Goal: Task Accomplishment & Management: Use online tool/utility

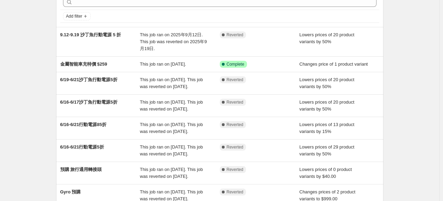
scroll to position [34, 0]
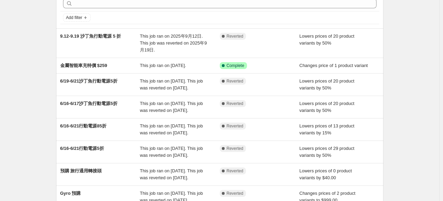
click at [418, 38] on div "NA Bulk Price Editor. This page is ready NA Bulk Price Editor Add new price [ME…" at bounding box center [219, 143] width 439 height 355
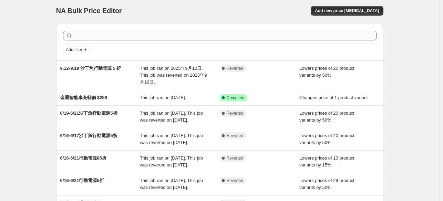
scroll to position [0, 0]
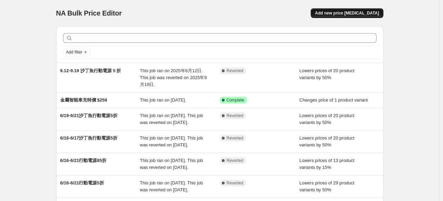
click at [328, 12] on button "Add new price [MEDICAL_DATA]" at bounding box center [347, 13] width 72 height 10
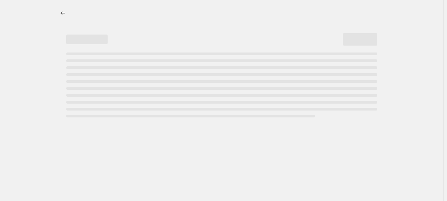
select select "percentage"
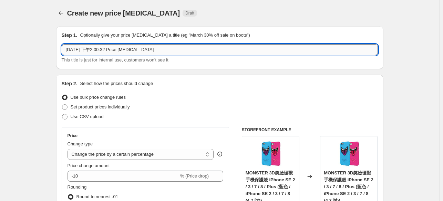
click at [106, 47] on input "[DATE] 下午2:00:32 Price [MEDICAL_DATA]" at bounding box center [220, 49] width 316 height 11
click at [143, 48] on input "10.11-" at bounding box center [220, 49] width 316 height 11
click at [124, 49] on input "10.11-10.12" at bounding box center [220, 49] width 316 height 11
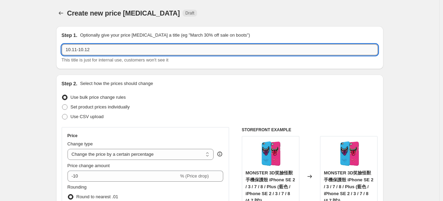
paste input "國慶限時搶購｜人氣磁吸好物 1010元起！"
drag, startPoint x: 117, startPoint y: 51, endPoint x: 110, endPoint y: 49, distance: 7.7
click at [110, 49] on input "10.11-10.12 國慶限時搶購｜人氣磁吸好物 1010元起！" at bounding box center [220, 49] width 316 height 11
drag, startPoint x: 129, startPoint y: 50, endPoint x: 123, endPoint y: 47, distance: 6.6
click at [123, 47] on input "10.11-10.12 國慶限時｜人氣磁吸好物 1010元起！" at bounding box center [220, 49] width 316 height 11
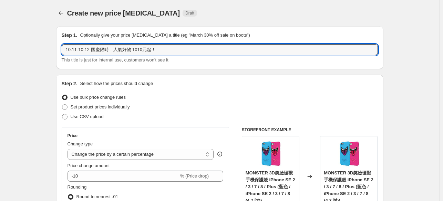
type input "10.11-10.12 國慶限時｜人氣好物 1010元起！"
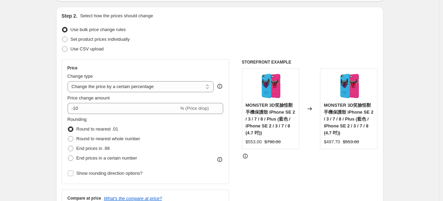
scroll to position [69, 0]
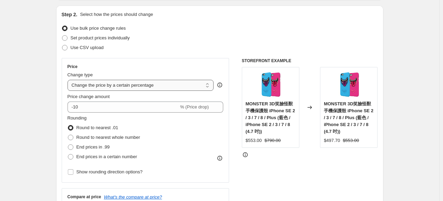
click at [158, 89] on select "Change the price to a certain amount Change the price by a certain amount Chang…" at bounding box center [141, 85] width 146 height 11
click at [99, 40] on span "Set product prices individually" at bounding box center [100, 37] width 59 height 5
click at [62, 35] on input "Set product prices individually" at bounding box center [62, 35] width 0 height 0
radio input "true"
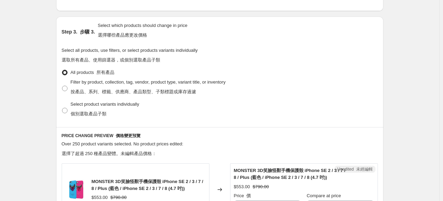
scroll to position [220, 0]
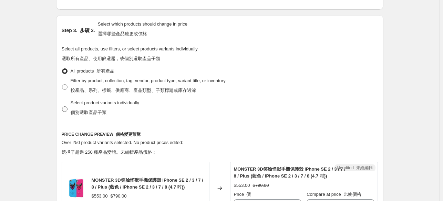
click at [68, 108] on span at bounding box center [65, 109] width 6 height 6
click at [62, 106] on input "Select product variants individually 個別選取產品子類" at bounding box center [62, 106] width 0 height 0
radio input "true"
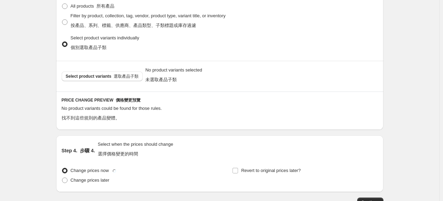
scroll to position [289, 0]
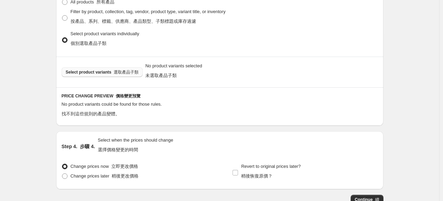
click at [89, 75] on button "Select product variants 選取產品子類" at bounding box center [102, 72] width 81 height 10
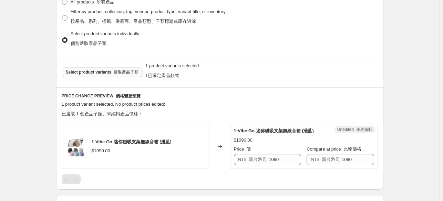
click at [128, 76] on button "Select product variants 選取產品子類" at bounding box center [102, 72] width 81 height 10
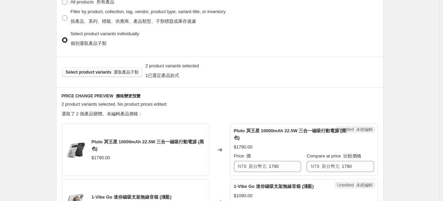
click at [123, 70] on font "選取產品子類" at bounding box center [126, 72] width 25 height 5
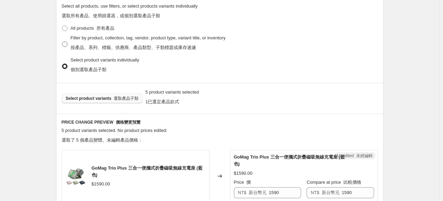
scroll to position [255, 0]
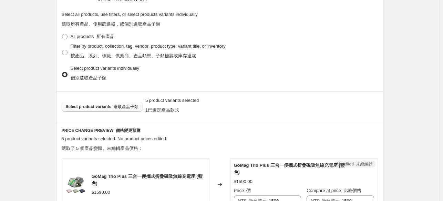
click at [116, 107] on font "選取產品子類" at bounding box center [126, 106] width 25 height 5
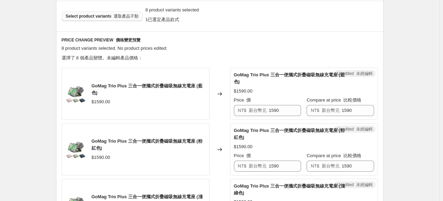
scroll to position [349, 0]
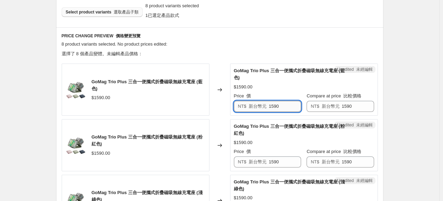
click at [281, 104] on input "1590" at bounding box center [285, 106] width 32 height 11
paste input "01"
type input "1010"
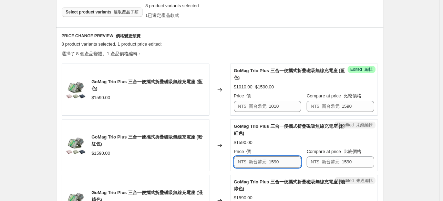
click at [279, 161] on input "1590" at bounding box center [285, 161] width 32 height 11
paste input "01"
type input "1010"
click at [438, 115] on div "Create new price [MEDICAL_DATA]. This page is ready Create new price [MEDICAL_D…" at bounding box center [219, 150] width 439 height 999
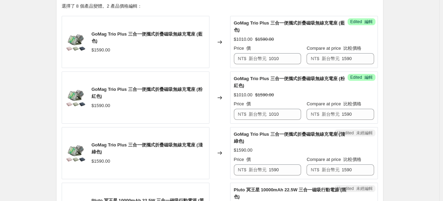
scroll to position [418, 0]
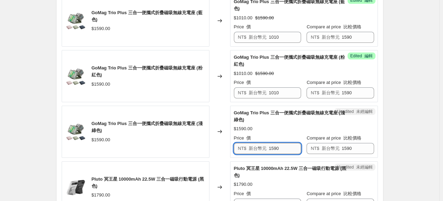
click at [285, 144] on input "1590" at bounding box center [285, 148] width 32 height 11
paste input "01"
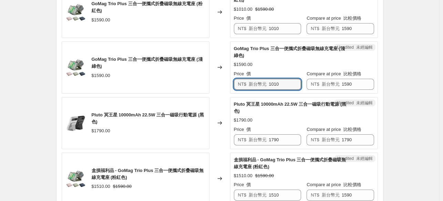
scroll to position [487, 0]
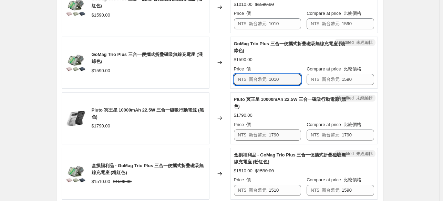
type input "1010"
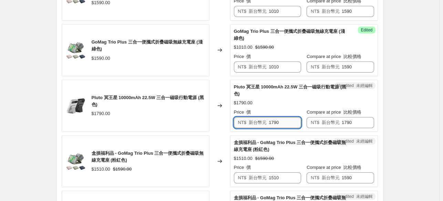
click at [278, 133] on div "GoMag Trio Plus 三合一便攜式折疊磁吸無線充電座 (藍色) $1590.00 Changed to Success Edited 編輯 GoMa…" at bounding box center [220, 129] width 316 height 433
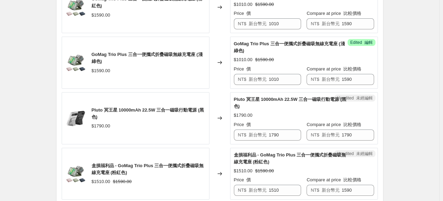
click at [277, 122] on div "Price 價" at bounding box center [267, 124] width 67 height 7
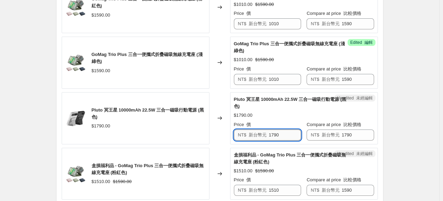
click at [276, 137] on input "1790" at bounding box center [285, 134] width 32 height 11
paste input "01"
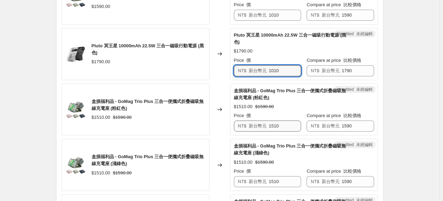
scroll to position [556, 0]
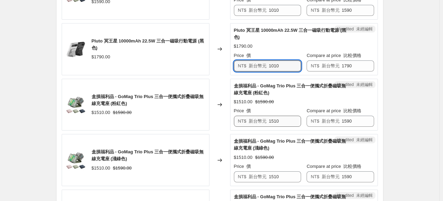
type input "1010"
click at [274, 119] on div "GoMag Trio Plus 三合一便攜式折疊磁吸無線充電座 (藍色) $1590.00 Changed to Success Edited 編輯 GoMa…" at bounding box center [220, 73] width 316 height 433
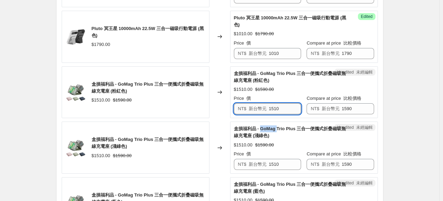
click at [274, 119] on div "GoMag Trio Plus 三合一便攜式折疊磁吸無線充電座 (藍色) $1590.00 Changed to Success Edited 編輯 GoMa…" at bounding box center [220, 60] width 316 height 433
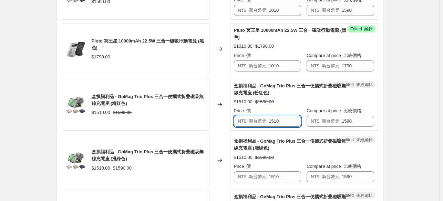
drag, startPoint x: 275, startPoint y: 115, endPoint x: 273, endPoint y: 120, distance: 4.8
click at [274, 116] on input "1510" at bounding box center [285, 120] width 32 height 11
click at [273, 121] on input "1510" at bounding box center [285, 120] width 32 height 11
paste input "0"
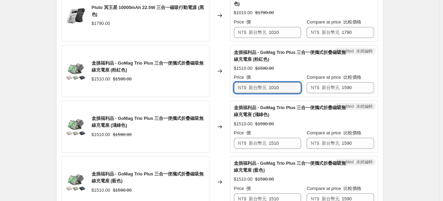
scroll to position [591, 0]
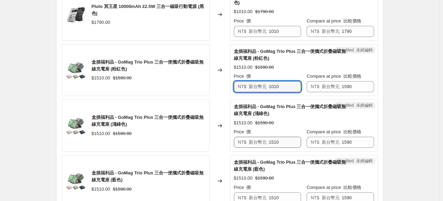
type input "1010"
click at [271, 140] on div "GoMag Trio Plus 三合一便攜式折疊磁吸無線充電座 (藍色) $1590.00 Changed to Success Edited 編輯 GoMa…" at bounding box center [220, 38] width 316 height 433
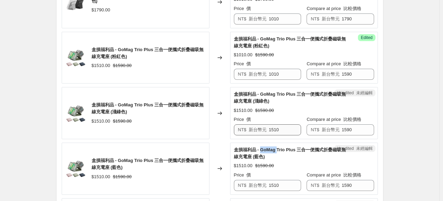
click at [271, 140] on div "GoMag Trio Plus 三合一便攜式折疊磁吸無線充電座 (藍色) $1590.00 Changed to Success Edited 編輯 GoMa…" at bounding box center [220, 26] width 316 height 433
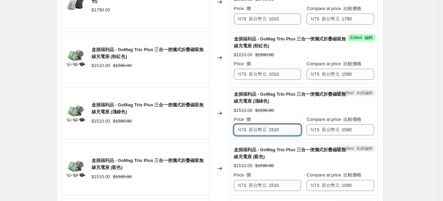
click at [274, 133] on input "1510" at bounding box center [285, 129] width 32 height 11
click at [274, 123] on div "Price 價" at bounding box center [267, 119] width 67 height 7
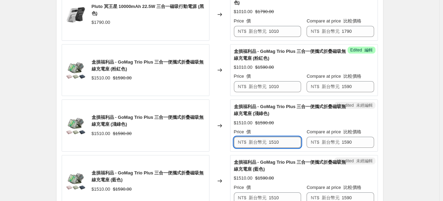
click at [274, 142] on input "1510" at bounding box center [285, 141] width 32 height 11
paste input "0"
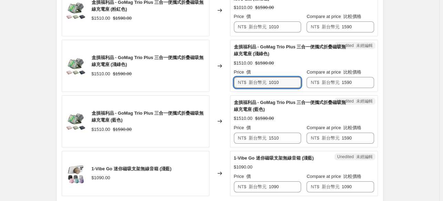
scroll to position [659, 0]
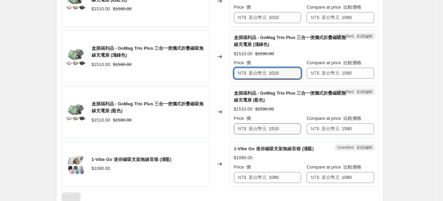
type input "1010"
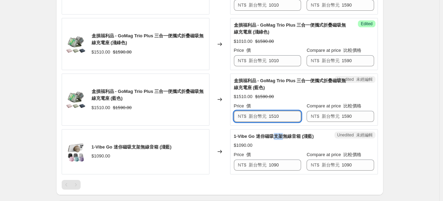
click at [276, 129] on div "Unedited 未經編輯 1-Vibe Go 迷你磁吸支架無線音箱 (淺藍) $1090.00 Price 價 NT$ 新台幣元 1090 Compare …" at bounding box center [304, 151] width 148 height 45
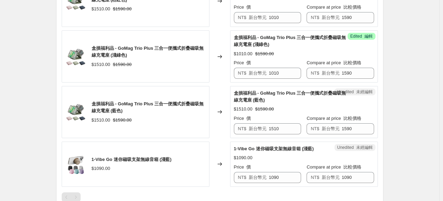
click at [278, 121] on div "Price 價 NT$ 新台幣元 1510" at bounding box center [267, 124] width 67 height 19
click at [276, 126] on input "1510" at bounding box center [285, 128] width 32 height 11
paste input "0"
type input "1010"
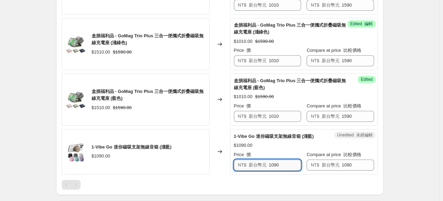
click at [276, 167] on div "Price 價 NT$ 新台幣元 1090" at bounding box center [267, 160] width 67 height 19
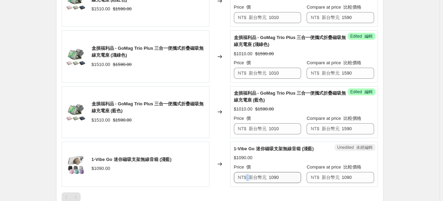
click at [276, 167] on div "Price 價" at bounding box center [267, 166] width 67 height 7
click at [276, 176] on input "1090" at bounding box center [285, 177] width 32 height 11
paste input "1"
type input "1010"
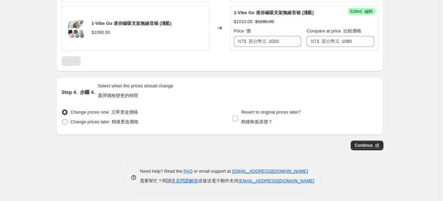
scroll to position [797, 0]
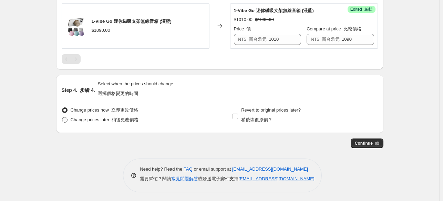
click at [68, 118] on span at bounding box center [65, 120] width 6 height 6
click at [62, 117] on input "Change prices later 稍後更改價格" at bounding box center [62, 117] width 0 height 0
radio input "true"
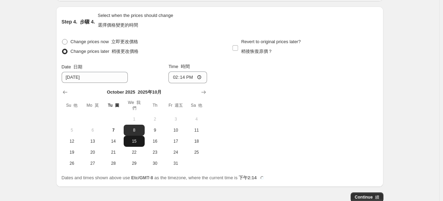
scroll to position [866, 0]
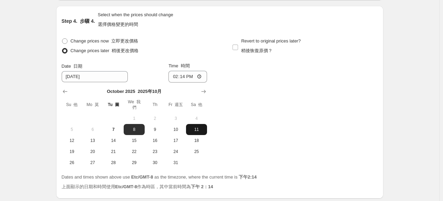
click at [204, 126] on span "11" at bounding box center [196, 129] width 15 height 6
click at [185, 124] on button "10" at bounding box center [175, 129] width 21 height 11
type input "[DATE]"
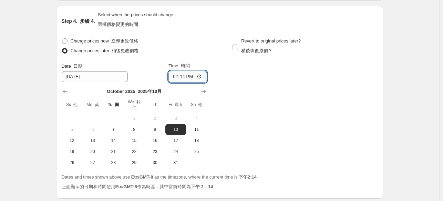
click at [181, 75] on input "14:14" at bounding box center [187, 77] width 39 height 12
click at [183, 76] on input "14:14" at bounding box center [187, 77] width 39 height 12
type input "23:59"
click at [229, 74] on div "Change prices now 立即更改價格 Change prices later 稍後更改價格 Date 日期 [DATE] Time 時間 23:5…" at bounding box center [220, 102] width 316 height 132
click at [236, 47] on input "Revert to original prices later? 稍後恢復原價？" at bounding box center [236, 47] width 6 height 6
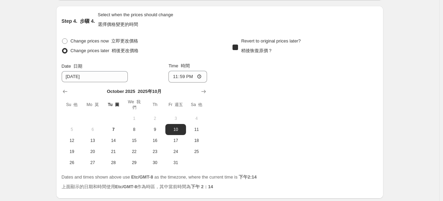
checkbox input "true"
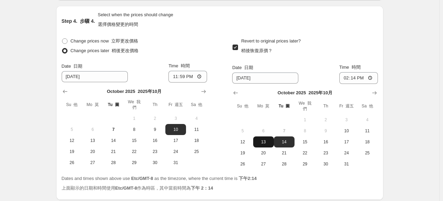
click at [263, 139] on span "13" at bounding box center [263, 142] width 15 height 6
type input "[DATE]"
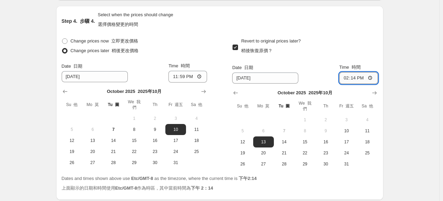
click at [346, 76] on input "14:14" at bounding box center [358, 78] width 39 height 12
type input "02:14"
click at [361, 78] on input "02:14" at bounding box center [358, 78] width 39 height 12
click at [357, 76] on input "02:14" at bounding box center [358, 78] width 39 height 12
type input "01:14"
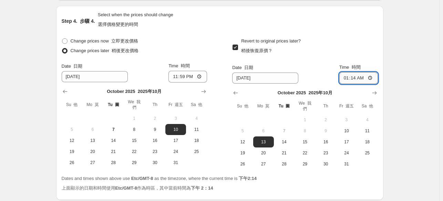
click at [350, 75] on input "01:14" at bounding box center [358, 78] width 39 height 12
click at [353, 76] on input "01:14" at bounding box center [358, 78] width 39 height 12
type input "00:14"
click at [354, 77] on input "00:14" at bounding box center [358, 78] width 39 height 12
type input "01:00"
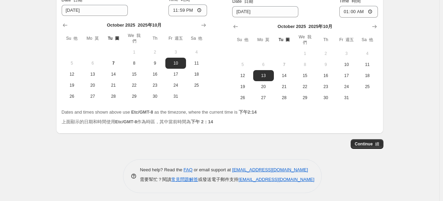
scroll to position [933, 0]
click at [375, 141] on font "button" at bounding box center [374, 143] width 2 height 5
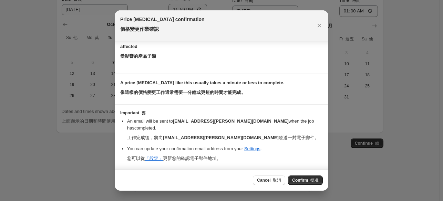
scroll to position [62, 0]
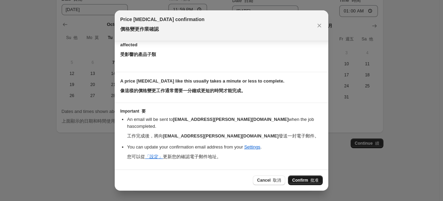
click at [310, 181] on font "批准" at bounding box center [314, 179] width 8 height 5
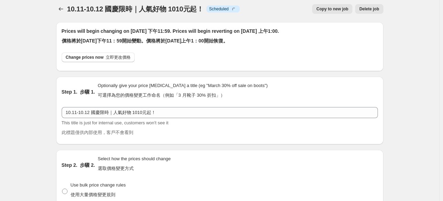
scroll to position [3, 0]
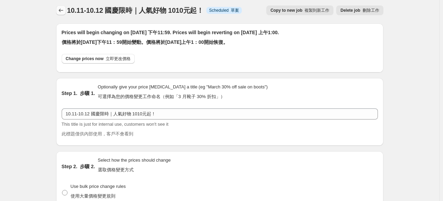
click at [58, 11] on button "Price change jobs" at bounding box center [61, 11] width 10 height 10
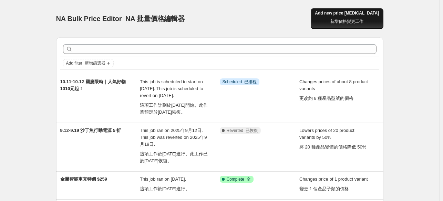
click at [347, 15] on span "Add new price [MEDICAL_DATA] 新增價格變更工作" at bounding box center [347, 18] width 64 height 17
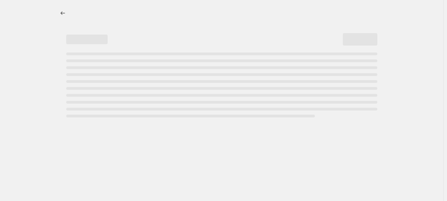
select select "percentage"
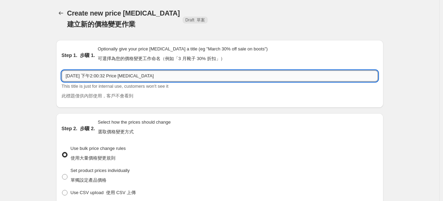
click at [152, 73] on input "[DATE] 下午2:00:32 Price [MEDICAL_DATA]" at bounding box center [220, 75] width 316 height 11
click at [115, 73] on input "10.25-10.26" at bounding box center [220, 75] width 316 height 11
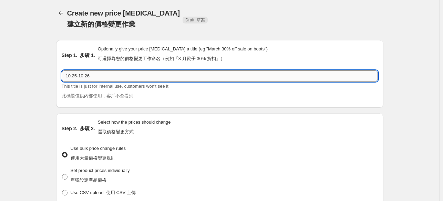
paste input "光復連假限定｜磁吸好物任選2入只要1025元！"
drag, startPoint x: 126, startPoint y: 75, endPoint x: 160, endPoint y: 78, distance: 34.2
click at [160, 78] on input "10.25-10.26 光復連假限定｜磁吸好物任選2入只要1025元！" at bounding box center [220, 75] width 316 height 11
click at [158, 78] on input "10.25-10.26 光復連假限定｜磁吸好物任選2入只要1025元！" at bounding box center [220, 75] width 316 height 11
click at [147, 75] on input "10.25-10.26 光復連假限定｜磁吸好物任選2入只要1025元！" at bounding box center [220, 75] width 316 height 11
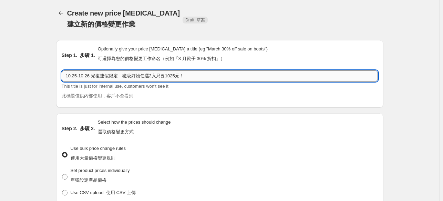
drag, startPoint x: 143, startPoint y: 75, endPoint x: 160, endPoint y: 77, distance: 16.6
click at [160, 77] on input "10.25-10.26 光復連假限定｜磁吸好物任選2入只要1025元！" at bounding box center [220, 75] width 316 height 11
click at [178, 78] on input "10.25-10.26 光復連假限定｜磁吸好物只要1025元！" at bounding box center [220, 75] width 316 height 11
click at [136, 75] on input "10.25-10.26 光復連假限定｜磁吸好物只要1025元" at bounding box center [220, 75] width 316 height 11
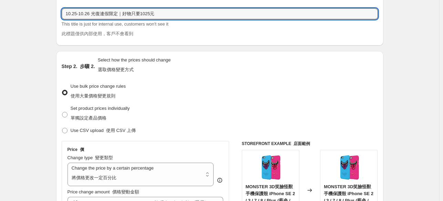
scroll to position [69, 0]
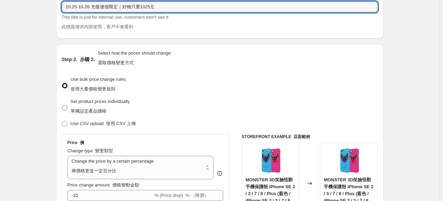
type input "10.25-10.26 光復連假限定｜好物只要1025元"
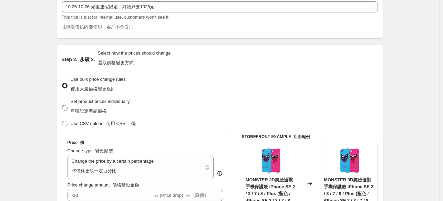
click at [68, 106] on span at bounding box center [65, 108] width 6 height 6
click at [62, 105] on input "Set product prices individually 單獨設定產品價格" at bounding box center [62, 105] width 0 height 0
radio input "true"
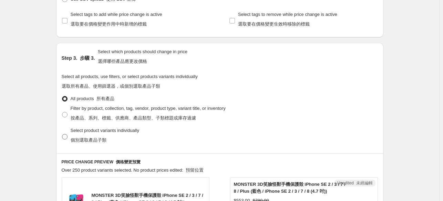
scroll to position [241, 0]
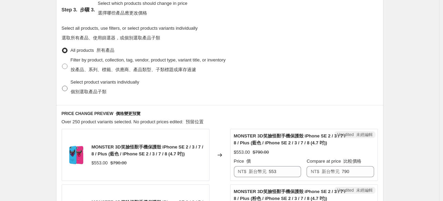
click at [66, 89] on span at bounding box center [65, 88] width 6 height 6
click at [62, 86] on input "Select product variants individually 個別選取產品子類" at bounding box center [62, 85] width 0 height 0
radio input "true"
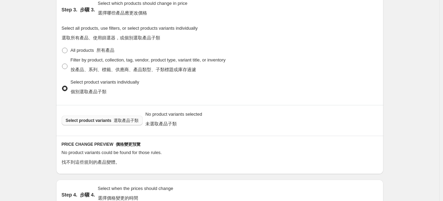
click at [133, 121] on font "選取產品子類" at bounding box center [126, 120] width 25 height 5
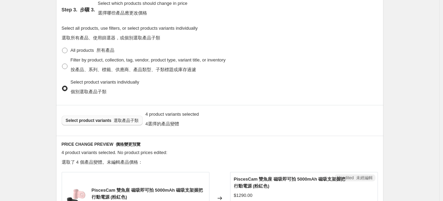
scroll to position [379, 0]
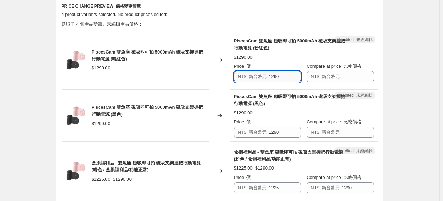
click at [283, 76] on input "1290" at bounding box center [285, 76] width 32 height 11
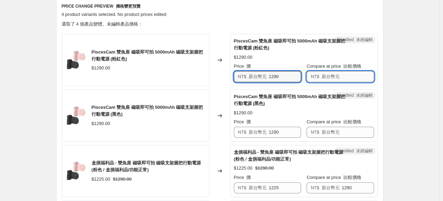
click at [357, 75] on input "Compare at price 比較價格" at bounding box center [358, 76] width 32 height 11
paste input "1290"
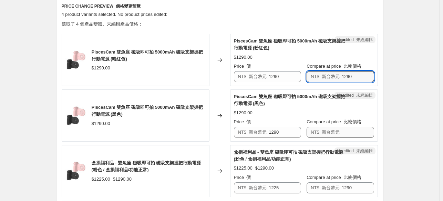
type input "1290"
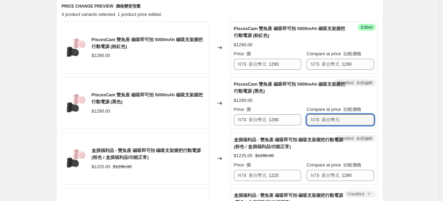
click at [353, 133] on div "PiscesCam 雙魚座 磁吸即可拍 5000mAh 磁吸支架握把行動電源 (粉紅色) $1290.00 Changed to Success Edited…" at bounding box center [220, 130] width 316 height 218
paste input "1290"
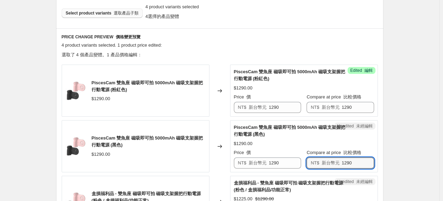
scroll to position [345, 0]
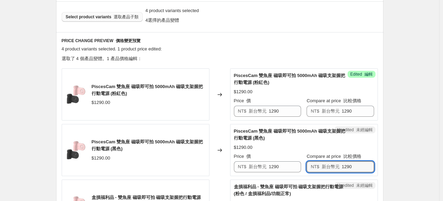
type input "1290"
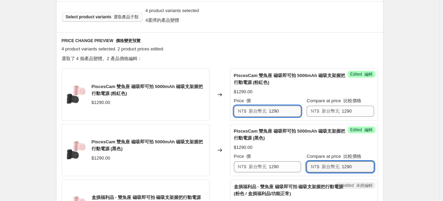
click at [273, 109] on input "1290" at bounding box center [285, 110] width 32 height 11
paste input "025"
type input "1025"
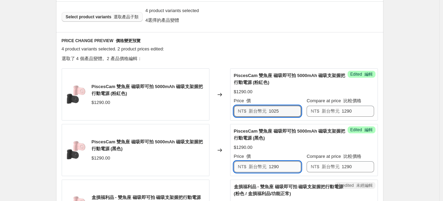
click at [276, 162] on input "1290" at bounding box center [285, 166] width 32 height 11
click at [275, 162] on input "1290" at bounding box center [285, 166] width 32 height 11
paste input "025"
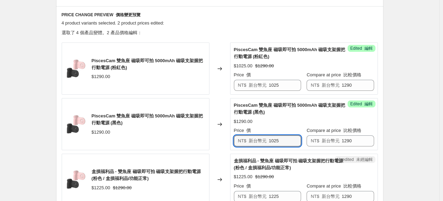
scroll to position [413, 0]
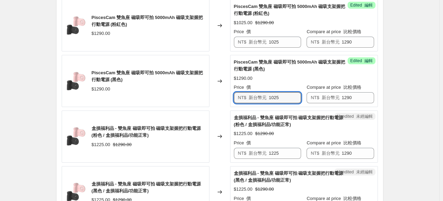
type input "1025"
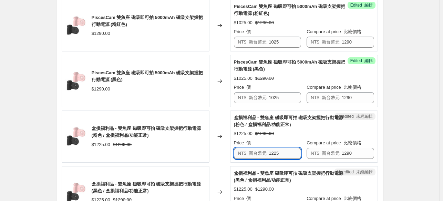
click at [279, 151] on input "1225" at bounding box center [285, 152] width 32 height 11
paste input "0"
type input "1025"
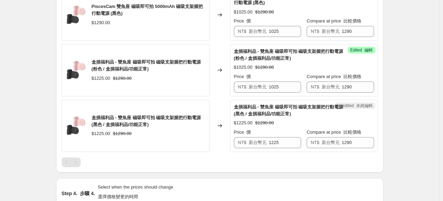
scroll to position [482, 0]
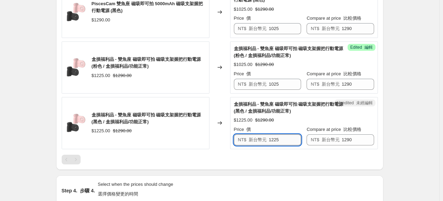
click at [280, 140] on input "1225" at bounding box center [285, 139] width 32 height 11
paste input "0"
type input "1025"
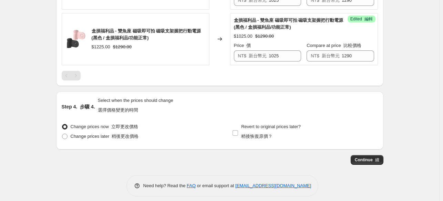
scroll to position [571, 0]
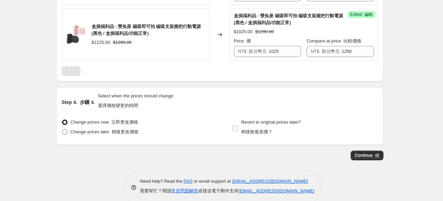
click at [102, 132] on span "Change prices later 稍後更改價格" at bounding box center [105, 131] width 68 height 5
click at [62, 129] on input "Change prices later 稍後更改價格" at bounding box center [62, 129] width 0 height 0
radio input "true"
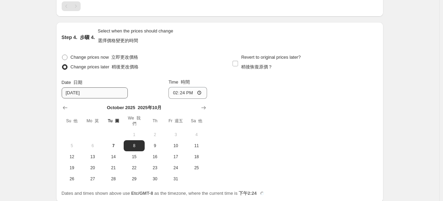
scroll to position [639, 0]
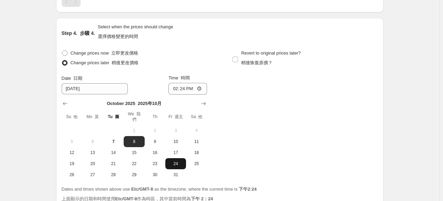
click at [174, 164] on span "24" at bounding box center [175, 164] width 15 height 6
type input "[DATE]"
click at [186, 85] on input "14:24" at bounding box center [187, 89] width 39 height 12
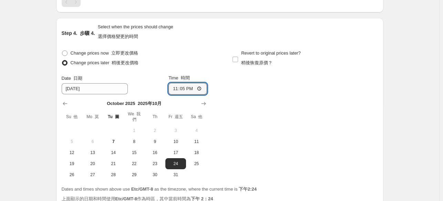
type input "23:59"
click at [377, 71] on div "Change prices now 立即更改價格 Change prices later 稍後更改價格 Date 日期 [DATE] Time 時間 23:5…" at bounding box center [220, 114] width 316 height 132
click at [252, 57] on span "Revert to original prices later? 稍後恢復原價？" at bounding box center [271, 59] width 60 height 19
click at [238, 57] on input "Revert to original prices later? 稍後恢復原價？" at bounding box center [236, 60] width 6 height 6
checkbox input "true"
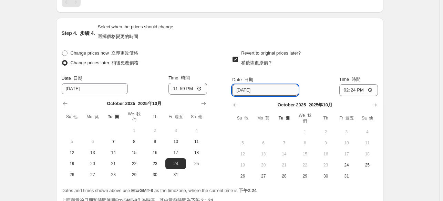
click at [284, 90] on input "[DATE]" at bounding box center [265, 89] width 66 height 11
click at [300, 71] on div "Revert to original prices later? 稍後恢復原價？ Date 日期 [DATE] Time 時間 14:[DATE] [DATE…" at bounding box center [304, 114] width 145 height 133
click at [270, 91] on input "[DATE]" at bounding box center [265, 89] width 66 height 11
click at [260, 175] on span "27" at bounding box center [263, 176] width 15 height 6
type input "[DATE]"
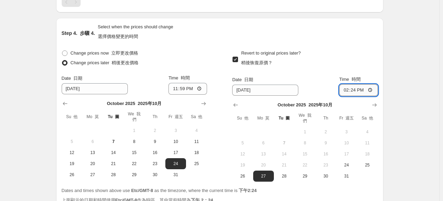
click at [343, 88] on input "14:24" at bounding box center [358, 90] width 39 height 12
type input "02:24"
click at [354, 89] on input "02:24" at bounding box center [358, 90] width 39 height 12
type input "01:00"
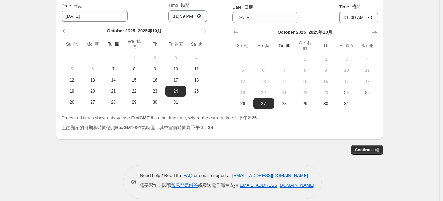
scroll to position [719, 0]
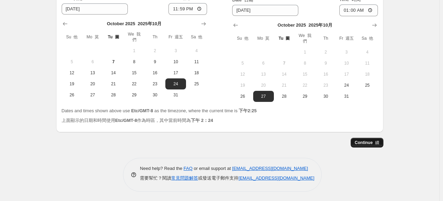
click at [371, 141] on span "Continue 續" at bounding box center [367, 143] width 24 height 6
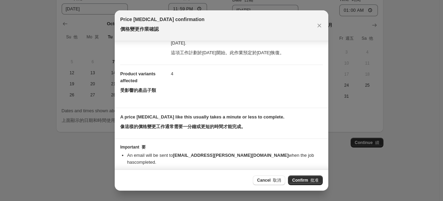
scroll to position [62, 0]
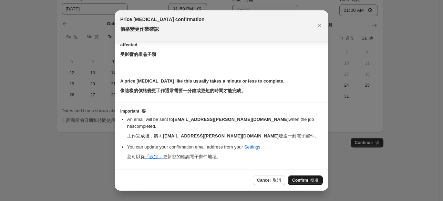
click at [312, 178] on font "批准" at bounding box center [314, 179] width 8 height 5
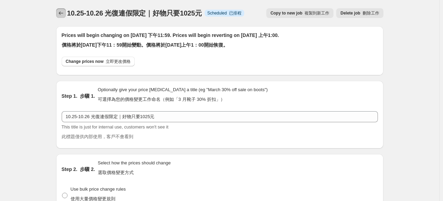
click at [62, 13] on icon "Price change jobs" at bounding box center [61, 13] width 7 height 7
